Goal: Task Accomplishment & Management: Use online tool/utility

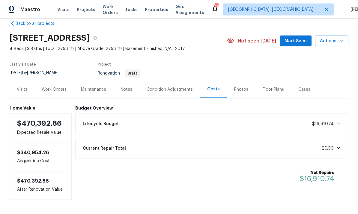
scroll to position [10, 0]
click at [126, 87] on div "Notes" at bounding box center [126, 90] width 12 height 6
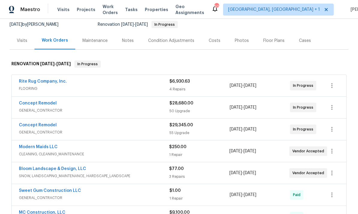
scroll to position [62, 0]
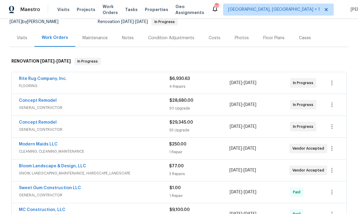
click at [67, 162] on div "Bloom Landscape & Design, LLC SNOW, LANDSCAPING_MAINTENANCE, HARDSCAPE_LANDSCAP…" at bounding box center [179, 171] width 335 height 22
click at [69, 168] on link "Bloom Landscape & Design, LLC" at bounding box center [52, 166] width 67 height 4
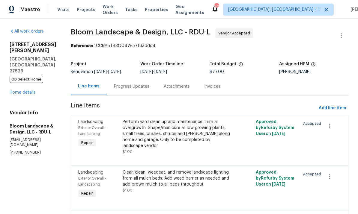
click at [135, 89] on div "Progress Updates" at bounding box center [131, 87] width 35 height 6
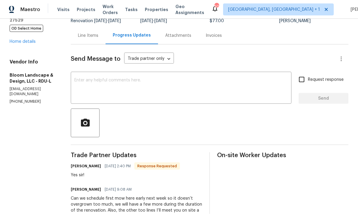
scroll to position [22, 0]
click at [103, 78] on textarea at bounding box center [180, 88] width 213 height 21
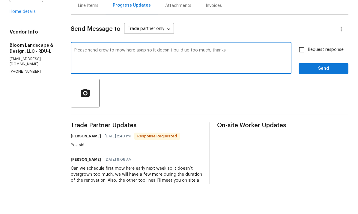
type textarea "Please send crew to mow here asap so it doesn’t build up too much, thanks"
click at [302, 73] on input "Request response" at bounding box center [301, 79] width 13 height 13
checkbox input "true"
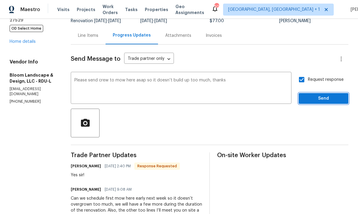
click at [320, 95] on span "Send" at bounding box center [323, 98] width 40 height 7
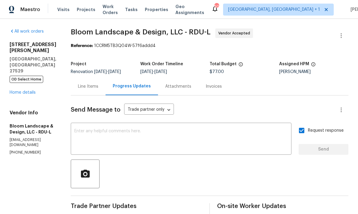
click at [29, 57] on div "213 Gatewood Dr Garner, NC 27529 OD Select Home Home details" at bounding box center [33, 69] width 47 height 54
click at [26, 91] on link "Home details" at bounding box center [23, 93] width 26 height 4
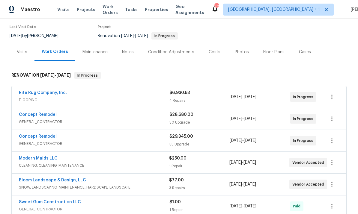
scroll to position [49, 0]
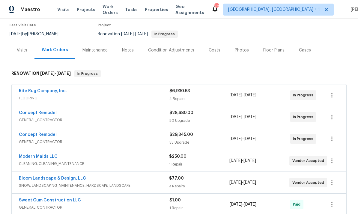
click at [39, 111] on link "Concept Remodel" at bounding box center [38, 113] width 38 height 4
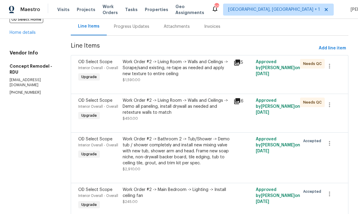
scroll to position [61, 0]
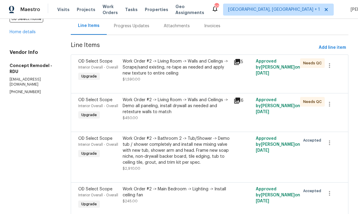
click at [190, 103] on div "Work Order #2 -> Living Room -> Walls and Ceilings -> Demo all paneling, instal…" at bounding box center [176, 106] width 107 height 18
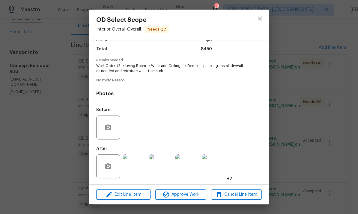
scroll to position [48, 0]
click at [134, 168] on img at bounding box center [135, 167] width 24 height 24
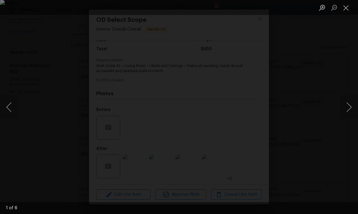
click at [346, 101] on button "Next image" at bounding box center [349, 107] width 18 height 24
click at [345, 100] on button "Next image" at bounding box center [349, 107] width 18 height 24
click at [344, 97] on button "Next image" at bounding box center [349, 107] width 18 height 24
click at [333, 131] on div "Lightbox" at bounding box center [179, 107] width 358 height 214
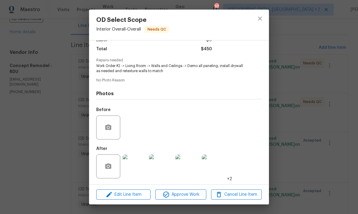
click at [218, 168] on img at bounding box center [214, 167] width 24 height 24
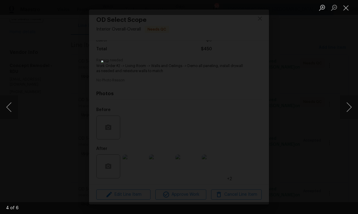
click at [346, 108] on button "Next image" at bounding box center [349, 107] width 18 height 24
click at [348, 104] on button "Next image" at bounding box center [349, 107] width 18 height 24
click at [337, 141] on div "Lightbox" at bounding box center [179, 107] width 358 height 214
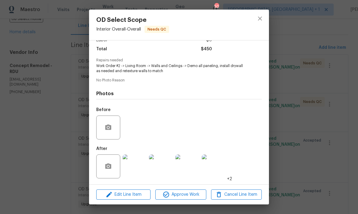
click at [312, 50] on div "OD Select Scope Interior Overall - Overall Needs QC Vendor Concept Remodel Acco…" at bounding box center [179, 107] width 358 height 214
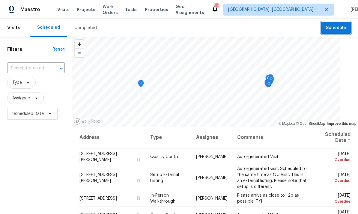
click at [333, 31] on span "Schedule" at bounding box center [336, 27] width 20 height 7
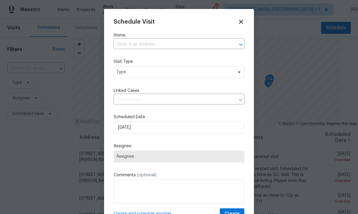
click at [135, 47] on input "text" at bounding box center [171, 44] width 114 height 9
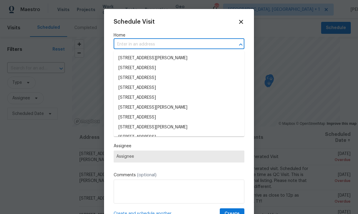
click at [135, 47] on input "text" at bounding box center [171, 44] width 114 height 9
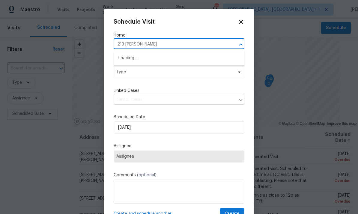
type input "213 gatewood"
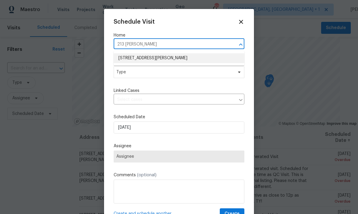
click at [169, 56] on li "213 Gatewood Dr, Garner, NC 27529" at bounding box center [179, 58] width 131 height 10
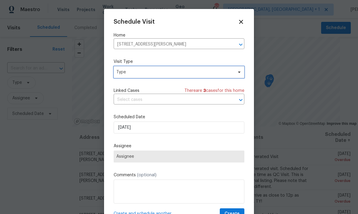
click at [236, 76] on span "Type" at bounding box center [179, 72] width 131 height 12
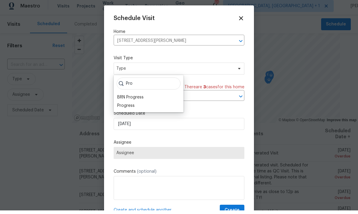
scroll to position [4, 0]
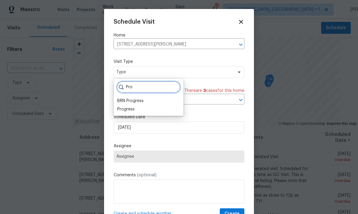
type input "Pro"
click at [132, 106] on div "Progress" at bounding box center [125, 109] width 17 height 6
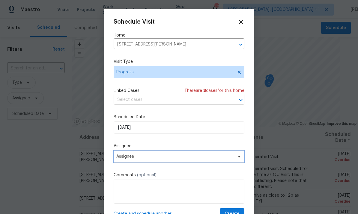
click at [237, 159] on icon at bounding box center [239, 156] width 5 height 5
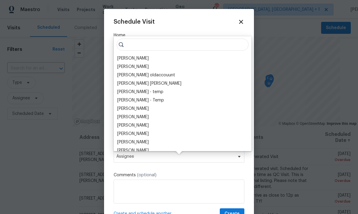
click at [137, 55] on div "[PERSON_NAME]" at bounding box center [132, 58] width 31 height 6
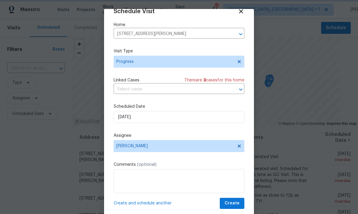
scroll to position [12, 0]
click at [234, 204] on span "Create" at bounding box center [231, 203] width 15 height 7
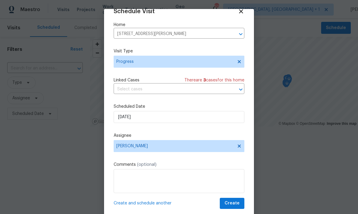
scroll to position [0, 0]
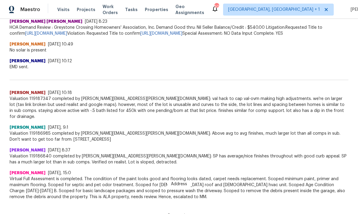
scroll to position [319, 0]
